Goal: Task Accomplishment & Management: Use online tool/utility

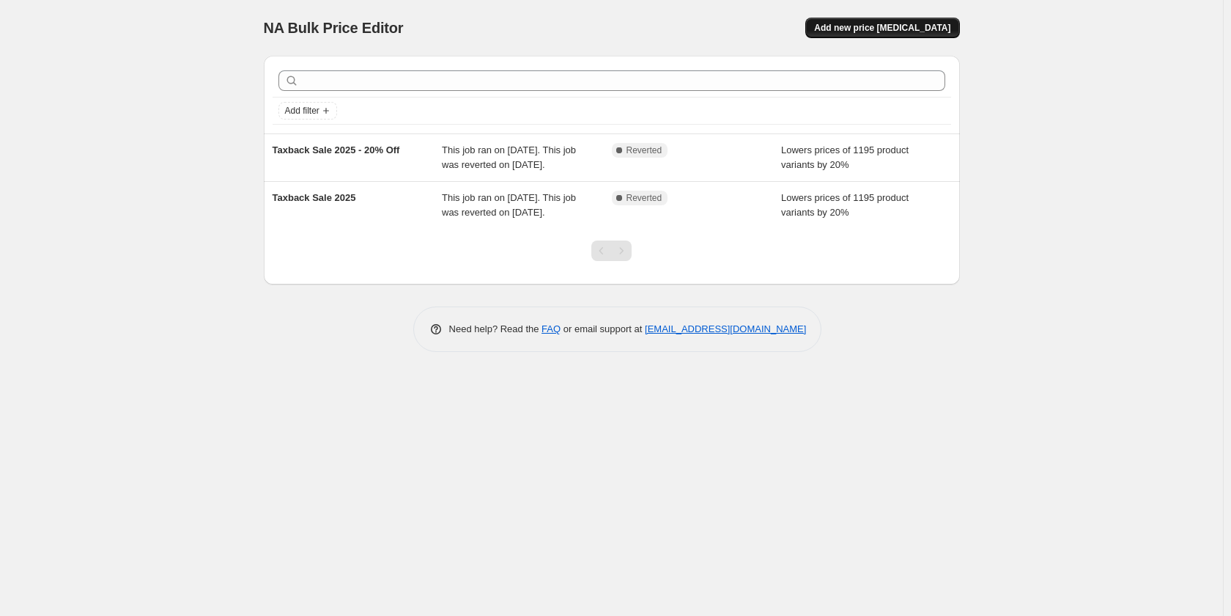
click at [862, 30] on span "Add new price [MEDICAL_DATA]" at bounding box center [882, 28] width 136 height 12
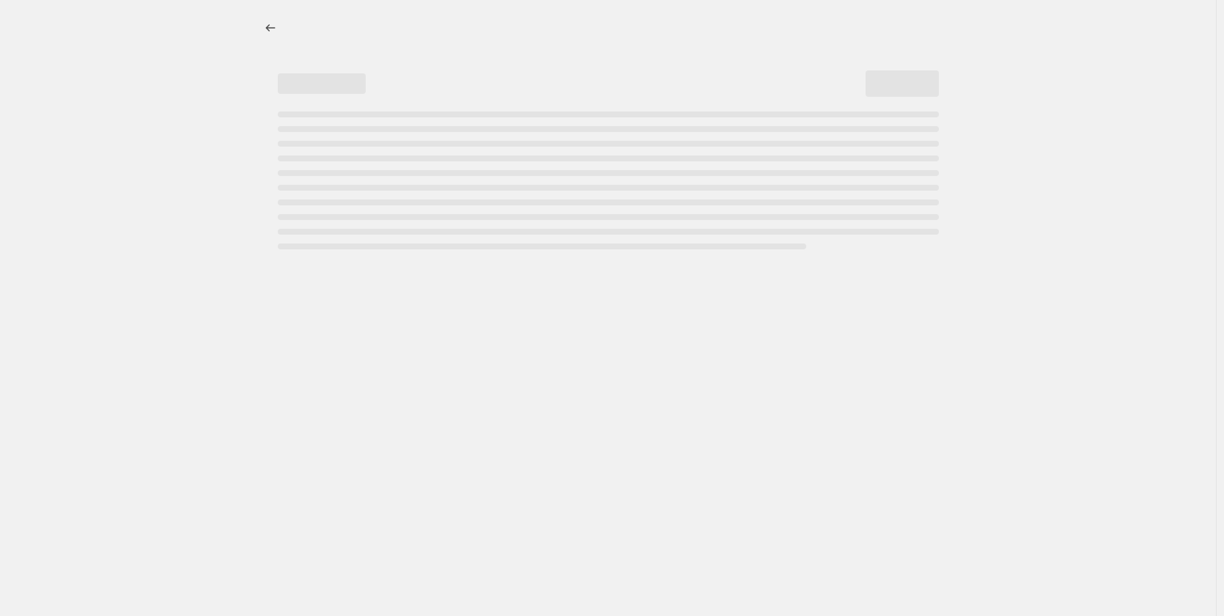
select select "percentage"
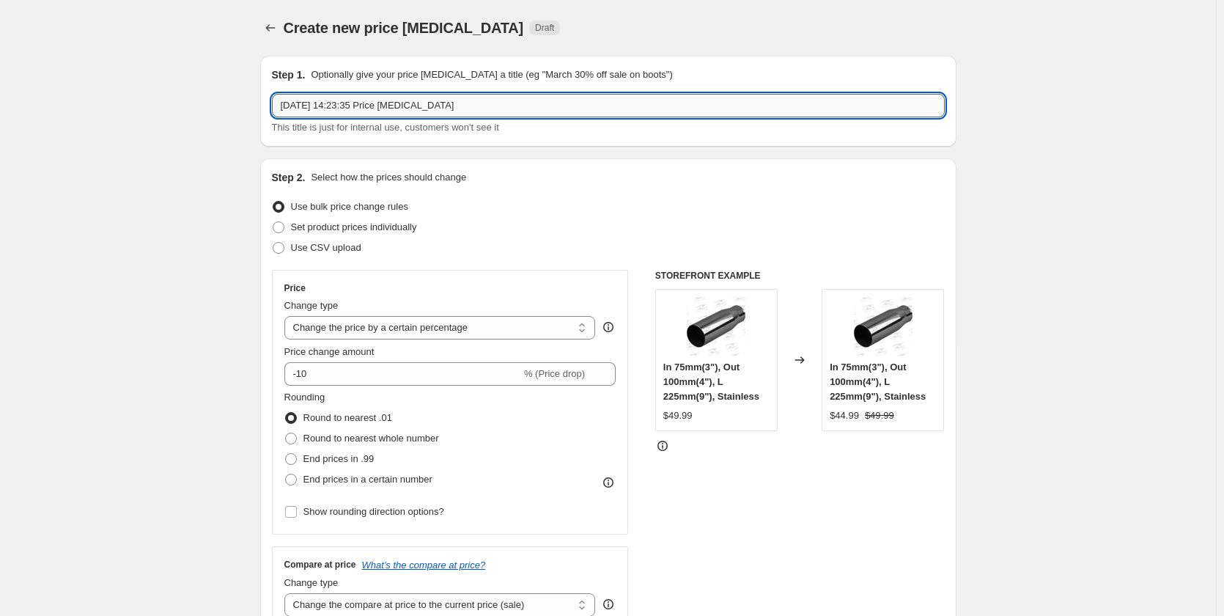
click at [425, 105] on input "[DATE] 14:23:35 Price [MEDICAL_DATA]" at bounding box center [608, 105] width 673 height 23
click at [425, 106] on input "[DATE] 14:23:35 Price [MEDICAL_DATA]" at bounding box center [608, 105] width 673 height 23
type input "Redback Performance Sale 25% Off"
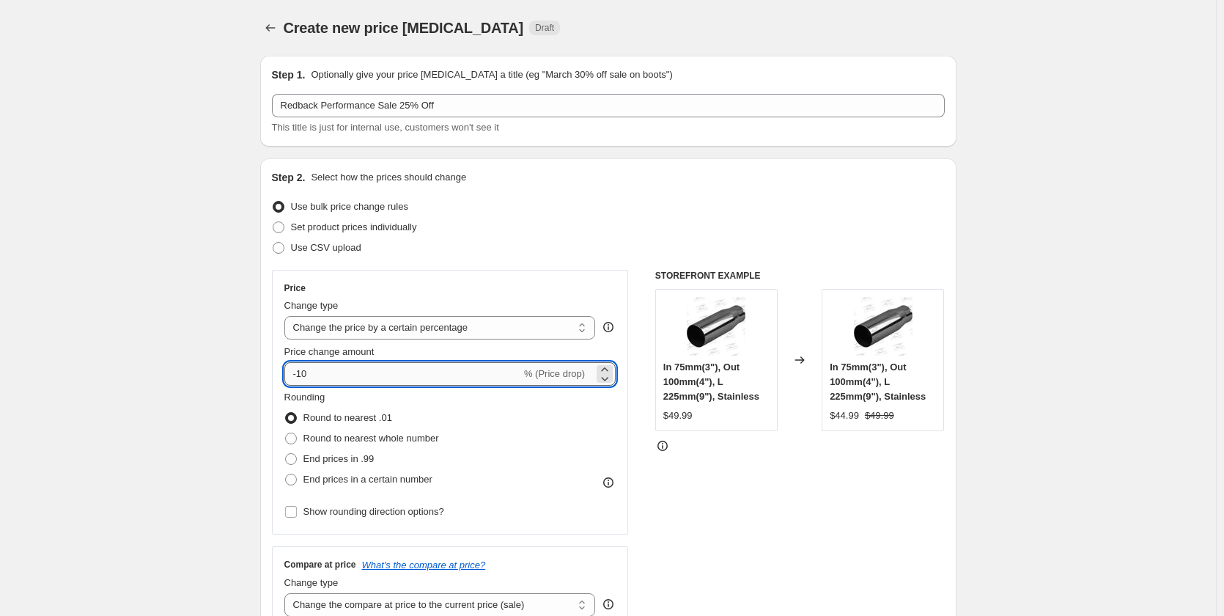
drag, startPoint x: 373, startPoint y: 369, endPoint x: 355, endPoint y: 370, distance: 17.6
click at [355, 370] on input "-10" at bounding box center [402, 373] width 237 height 23
type input "-1"
type input "-25"
click at [292, 457] on span at bounding box center [291, 459] width 12 height 12
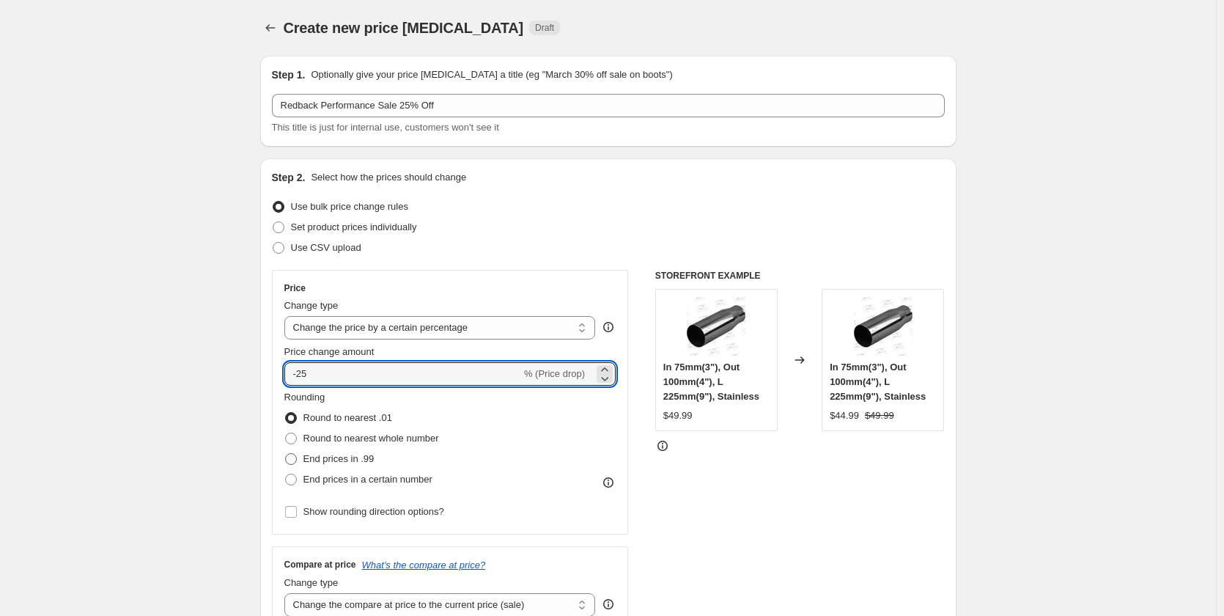
click at [286, 454] on input "End prices in .99" at bounding box center [285, 453] width 1 height 1
radio input "true"
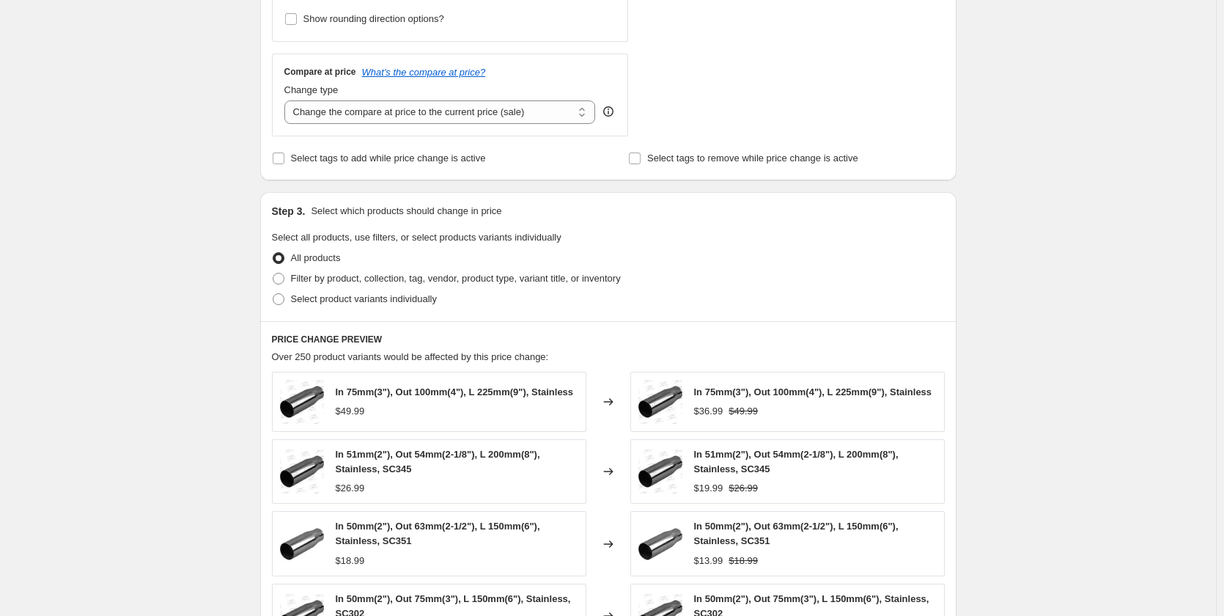
scroll to position [513, 0]
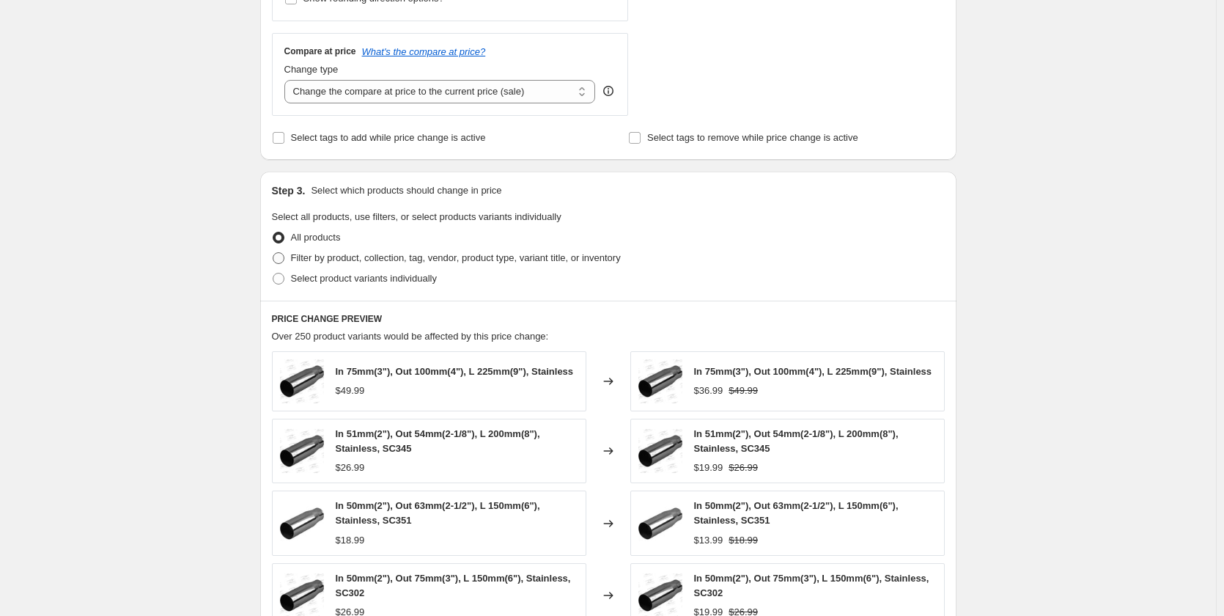
click at [284, 256] on span at bounding box center [279, 258] width 12 height 12
click at [273, 253] on input "Filter by product, collection, tag, vendor, product type, variant title, or inv…" at bounding box center [273, 252] width 1 height 1
radio input "true"
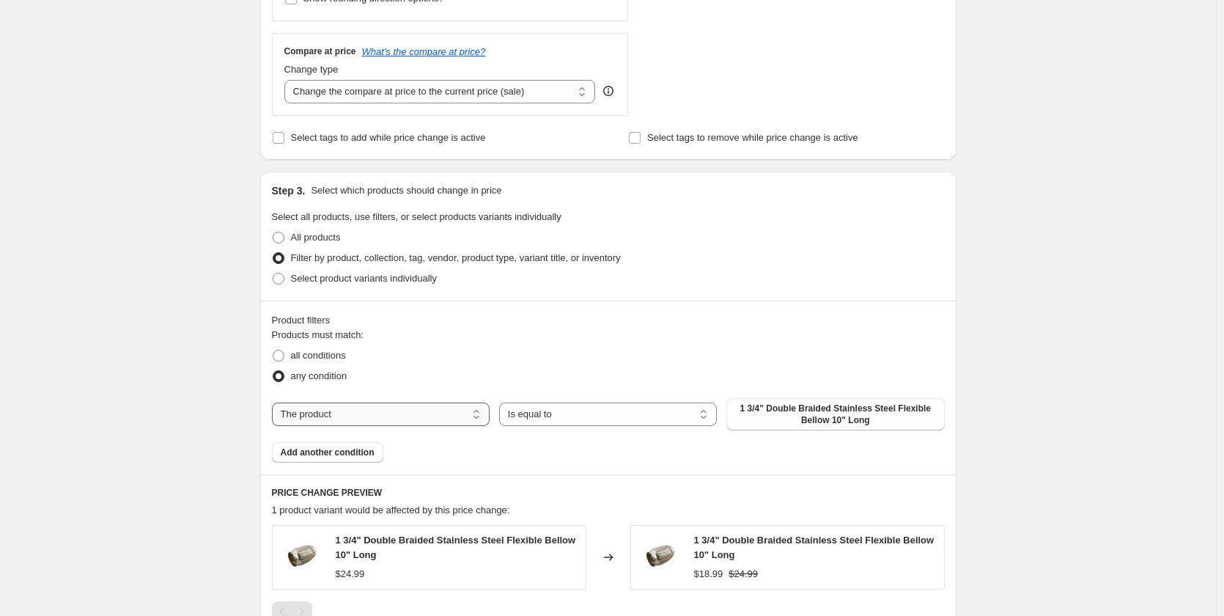
click at [373, 417] on select "The product The product's collection The product's tag The product's vendor The…" at bounding box center [381, 413] width 218 height 23
select select "collection"
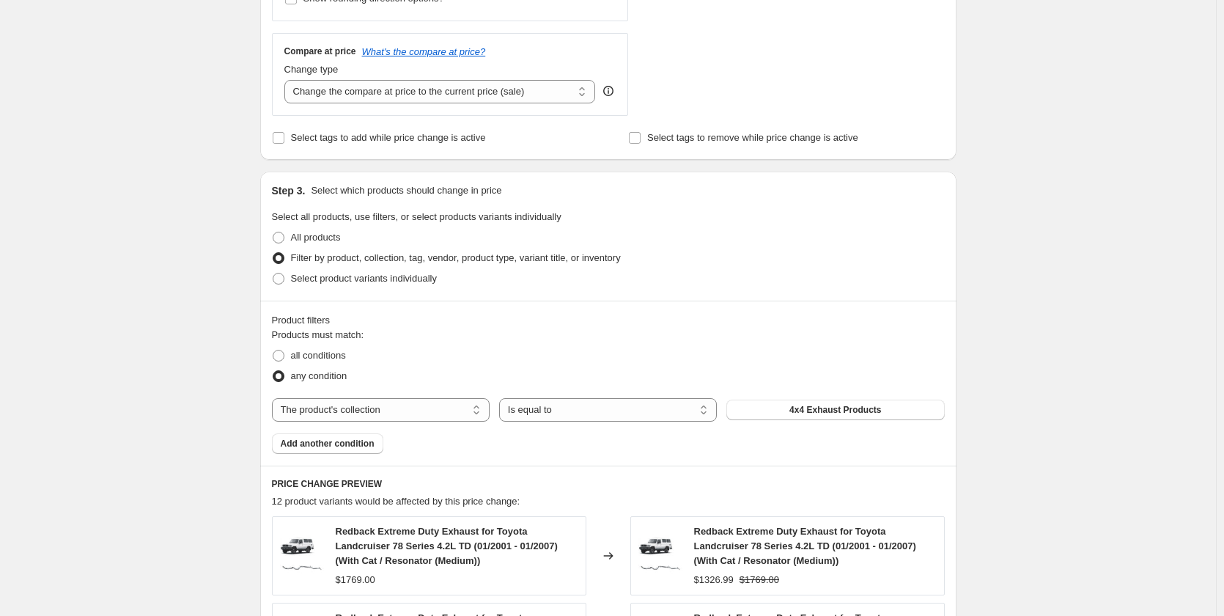
click at [849, 411] on div "The product The product's collection The product's tag The product's vendor The…" at bounding box center [608, 409] width 673 height 23
click at [849, 411] on span "4x4 Exhaust Products" at bounding box center [835, 410] width 92 height 12
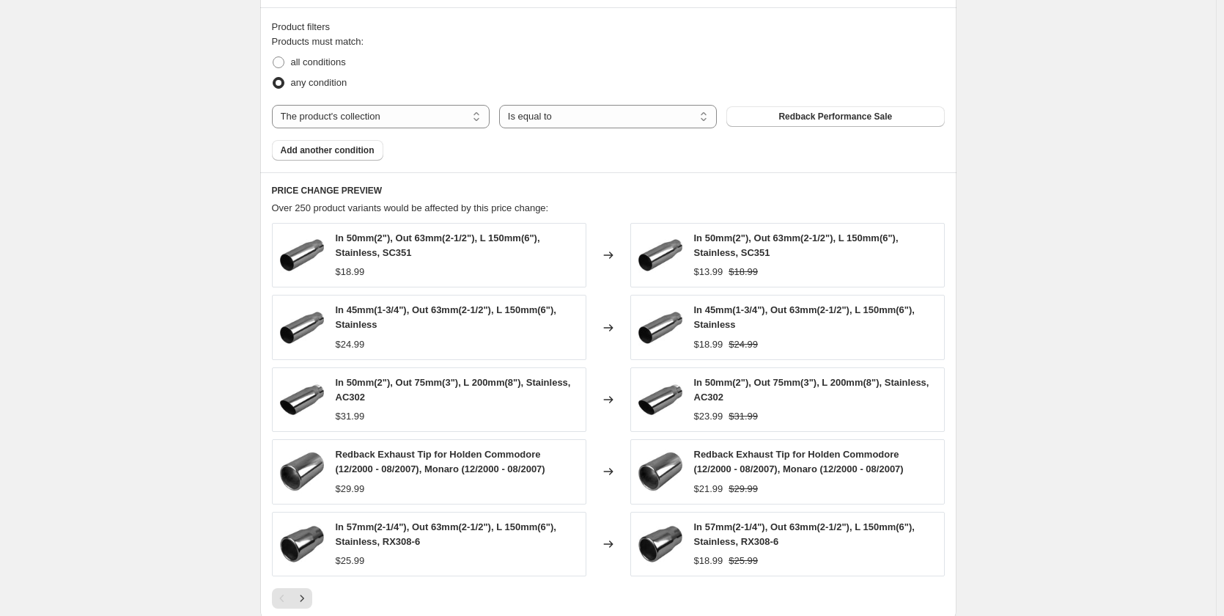
scroll to position [1038, 0]
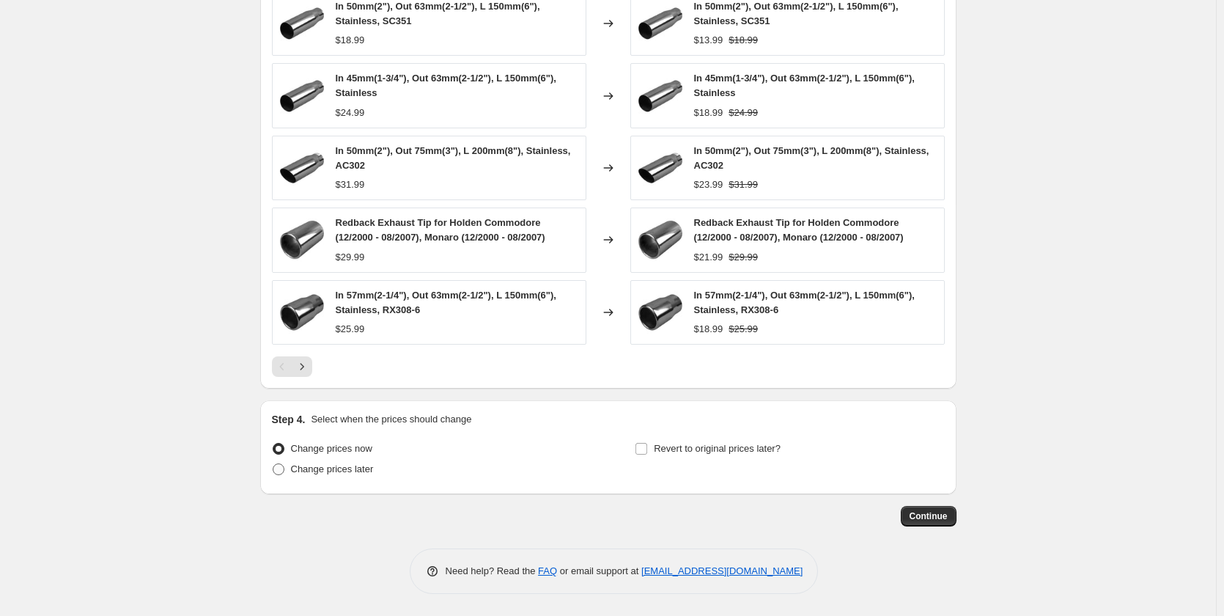
click at [282, 470] on span at bounding box center [279, 469] width 12 height 12
click at [273, 464] on input "Change prices later" at bounding box center [273, 463] width 1 height 1
radio input "true"
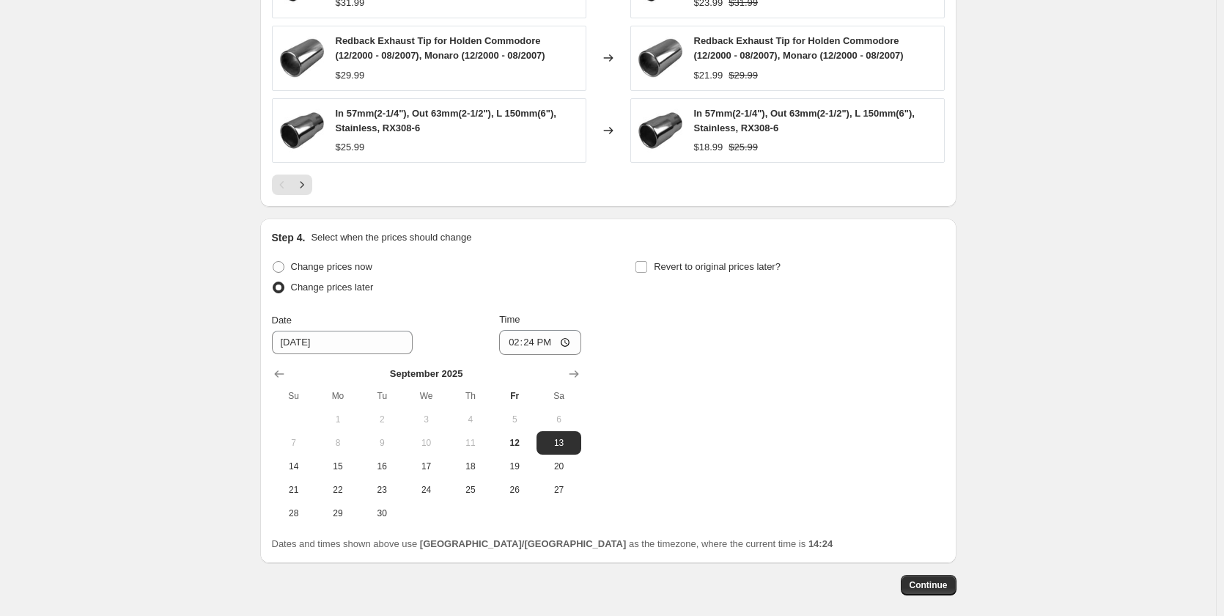
scroll to position [1258, 0]
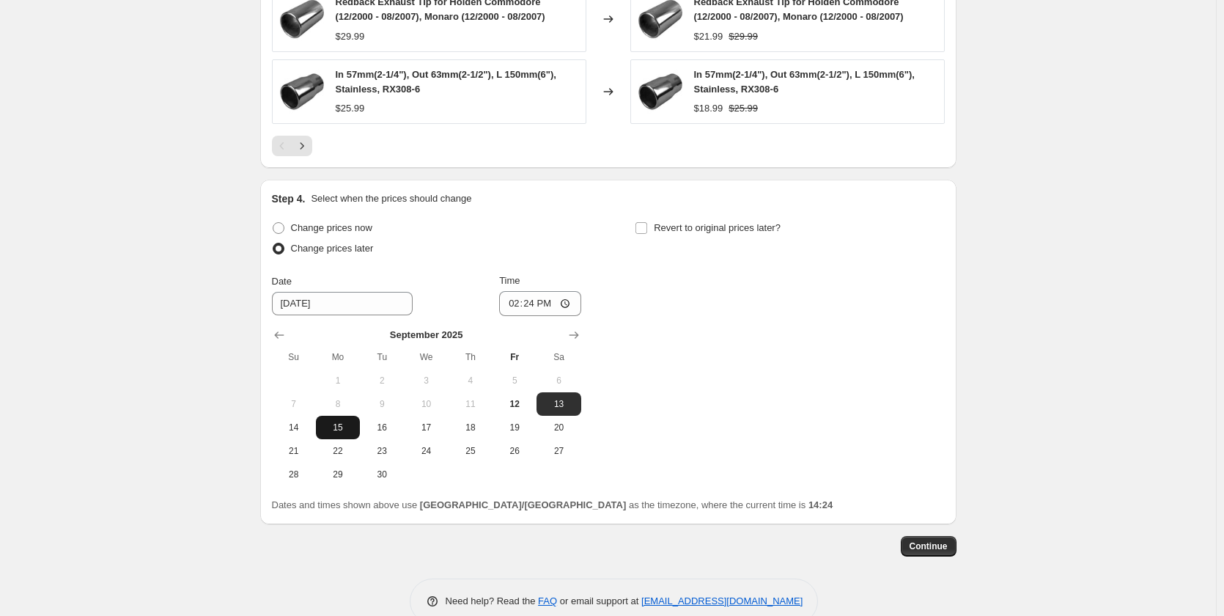
click at [350, 427] on span "15" at bounding box center [338, 427] width 32 height 12
type input "[DATE]"
click at [515, 303] on input "14:24" at bounding box center [540, 303] width 82 height 25
type input "00:01"
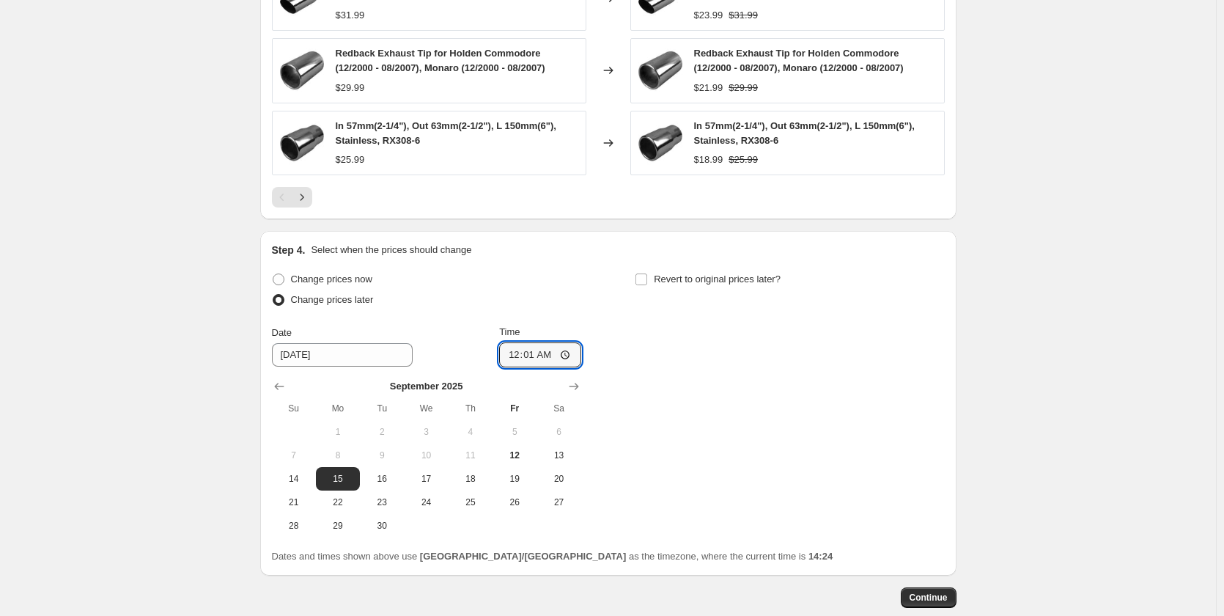
scroll to position [1185, 0]
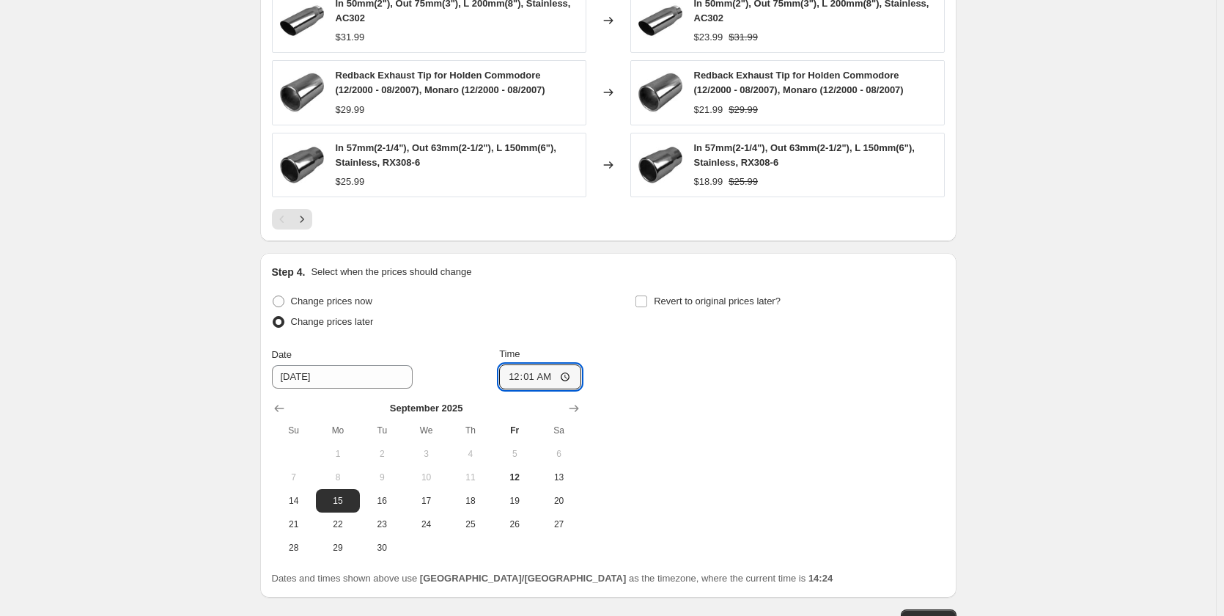
click at [710, 409] on div "Change prices now Change prices later Date [DATE] Time 00:[DATE] Mo Tu We Th Fr…" at bounding box center [608, 425] width 673 height 268
click at [647, 304] on input "Revert to original prices later?" at bounding box center [641, 301] width 12 height 12
checkbox input "true"
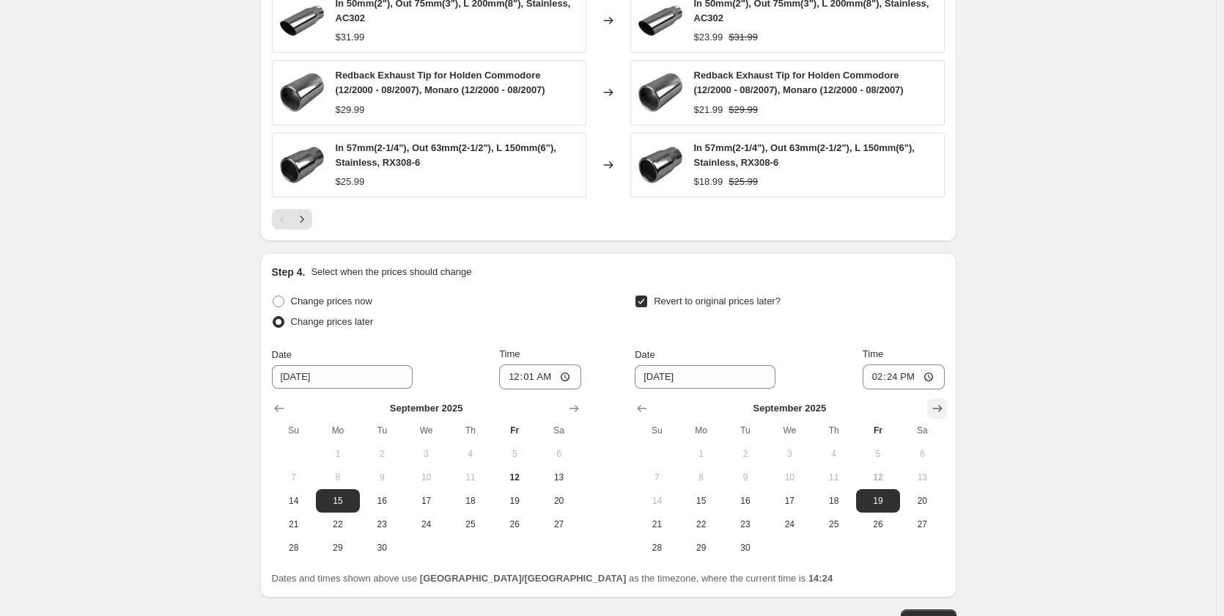
click at [942, 413] on icon "Show next month, October 2025" at bounding box center [937, 408] width 15 height 15
click at [791, 454] on span "1" at bounding box center [789, 454] width 32 height 12
type input "[DATE]"
click at [882, 379] on input "14:24" at bounding box center [904, 376] width 82 height 25
type input "12:00"
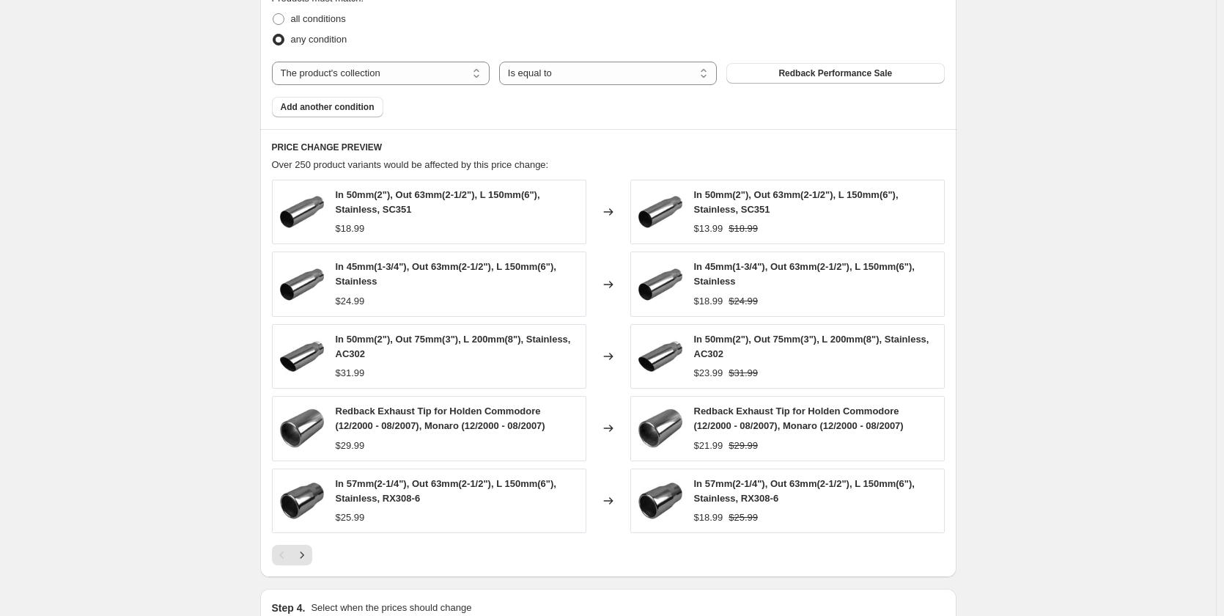
scroll to position [1289, 0]
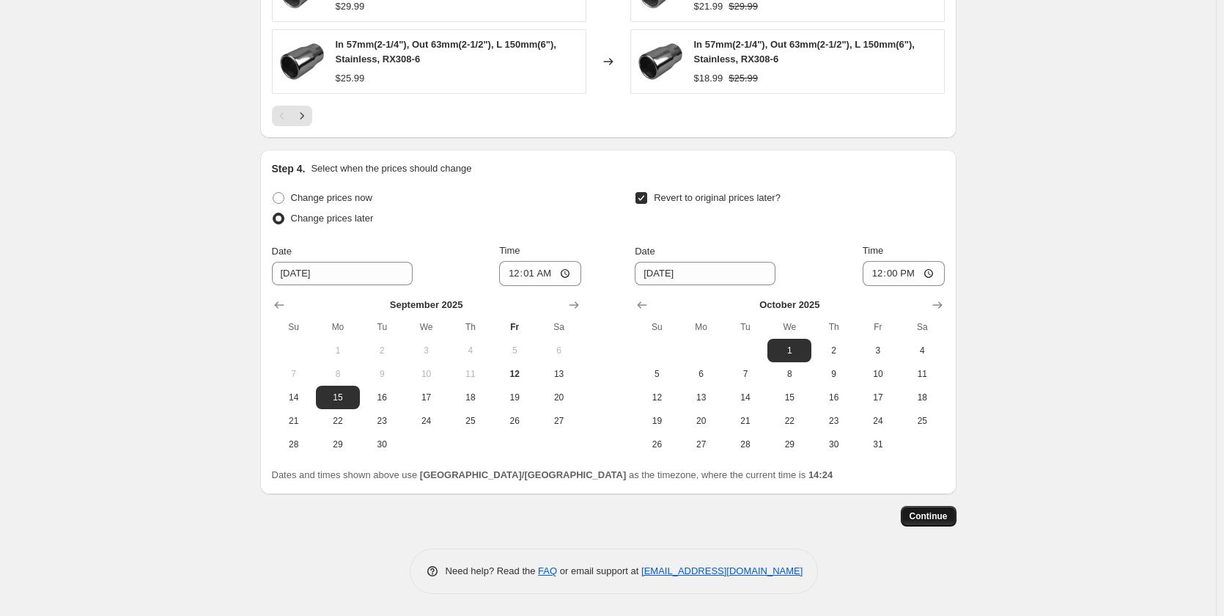
click at [926, 513] on span "Continue" at bounding box center [928, 516] width 38 height 12
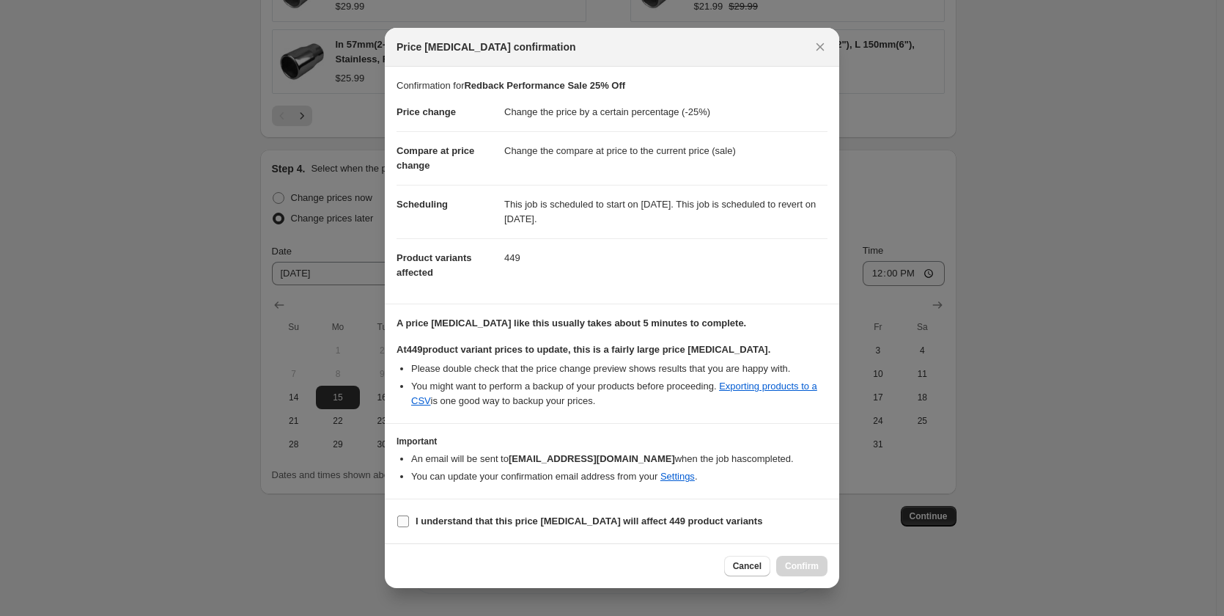
click at [405, 523] on input "I understand that this price [MEDICAL_DATA] will affect 449 product variants" at bounding box center [403, 521] width 12 height 12
checkbox input "true"
click at [806, 562] on span "Confirm" at bounding box center [802, 566] width 34 height 12
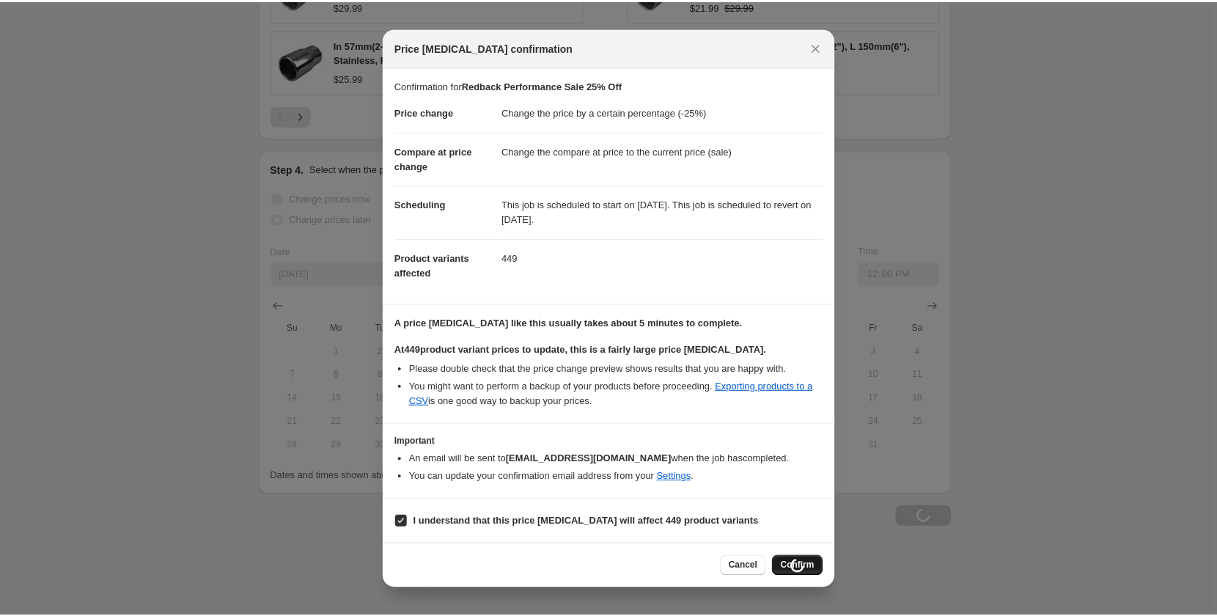
scroll to position [1289, 0]
